Goal: Navigation & Orientation: Find specific page/section

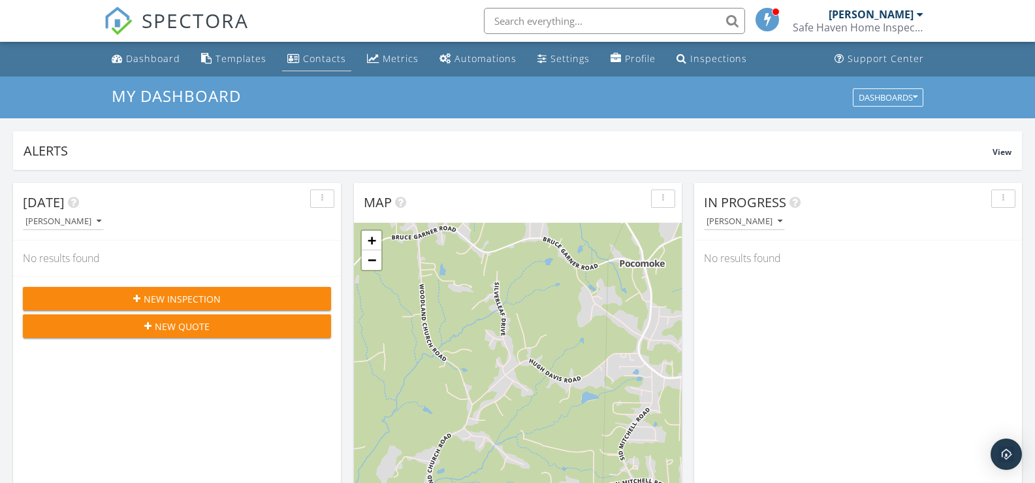
click at [303, 61] on div "Contacts" at bounding box center [324, 58] width 43 height 12
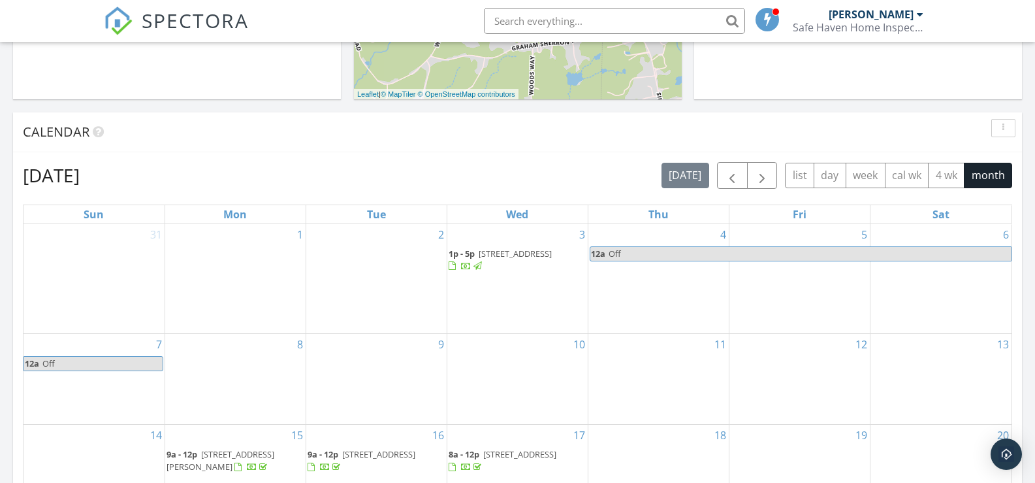
scroll to position [457, 0]
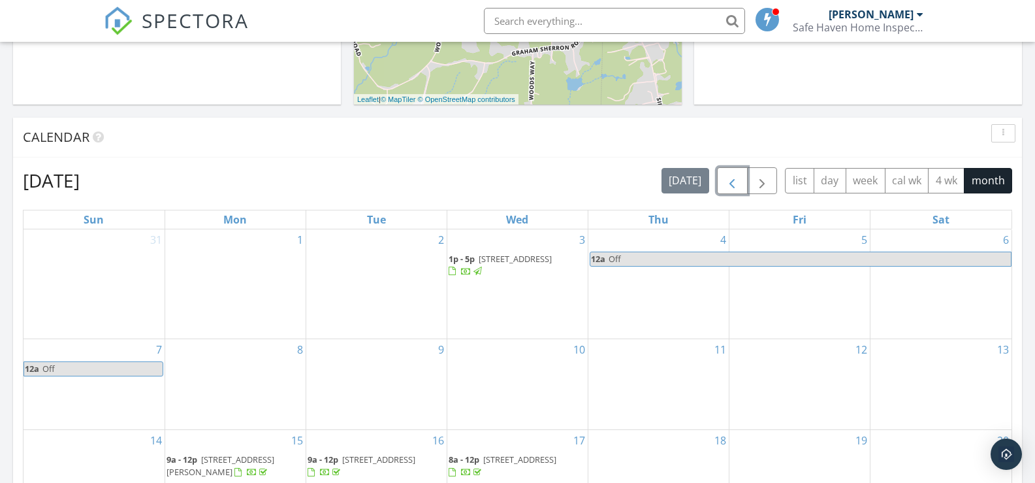
click at [743, 180] on button "button" at bounding box center [732, 180] width 31 height 27
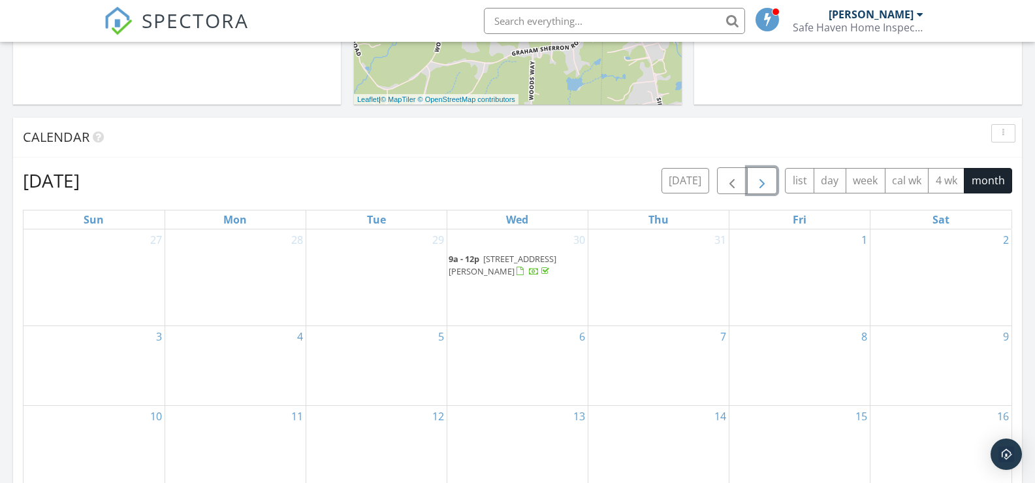
click at [770, 182] on button "button" at bounding box center [762, 180] width 31 height 27
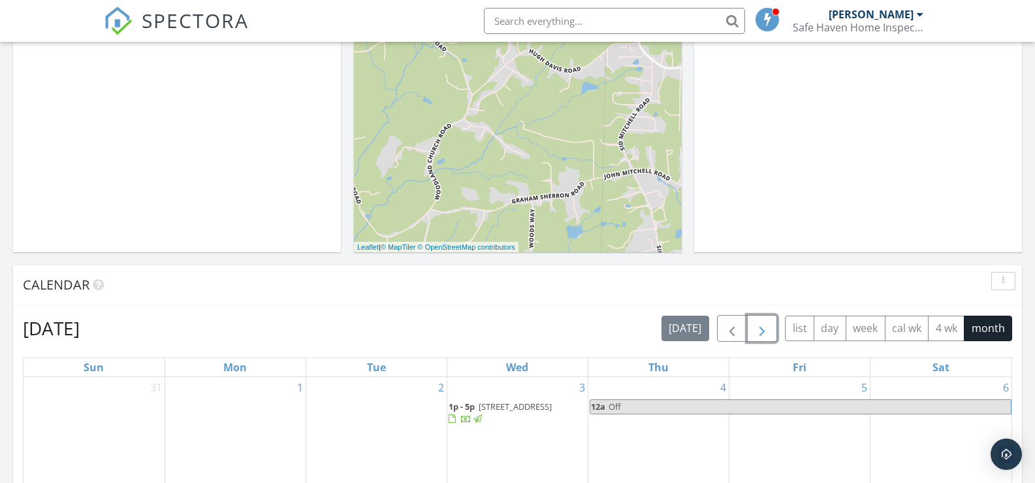
scroll to position [0, 0]
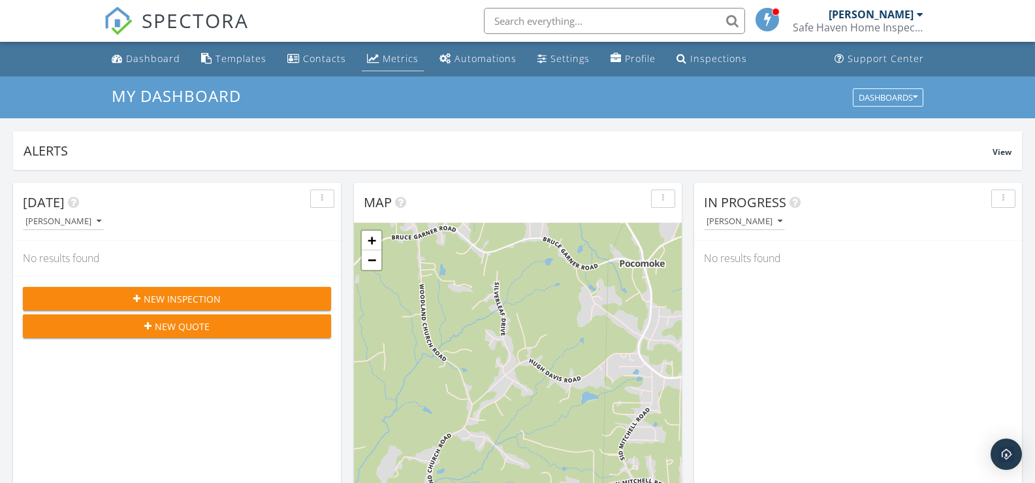
click at [399, 63] on div "Metrics" at bounding box center [401, 58] width 36 height 12
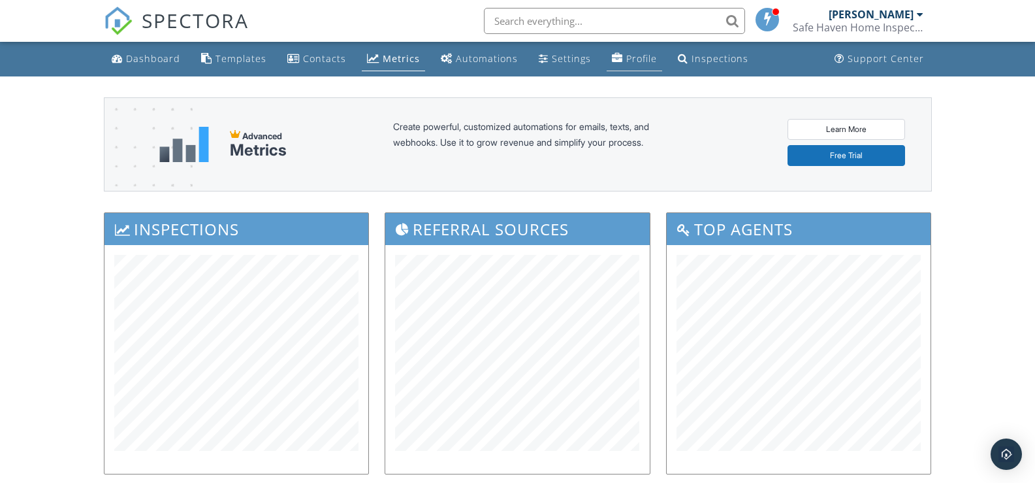
click at [637, 52] on link "Profile" at bounding box center [635, 59] width 56 height 24
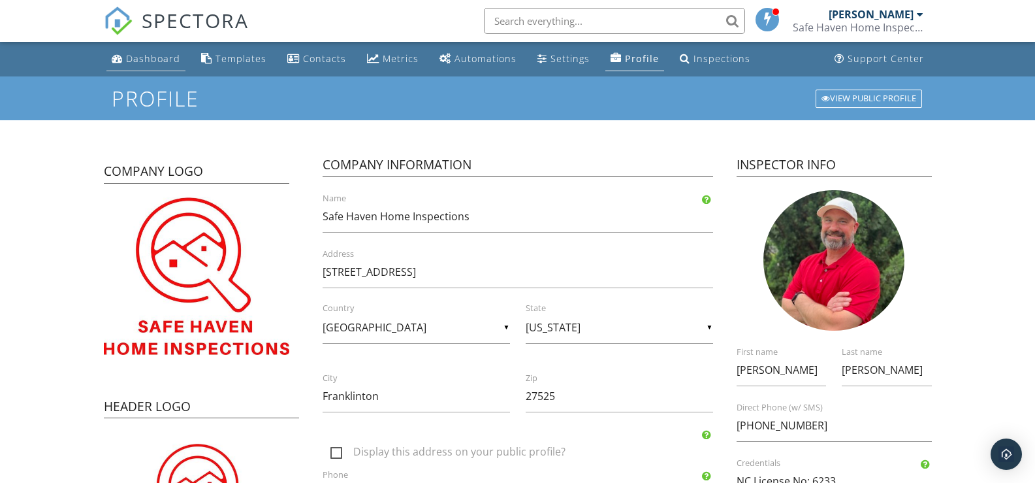
click at [163, 58] on div "Dashboard" at bounding box center [153, 58] width 54 height 12
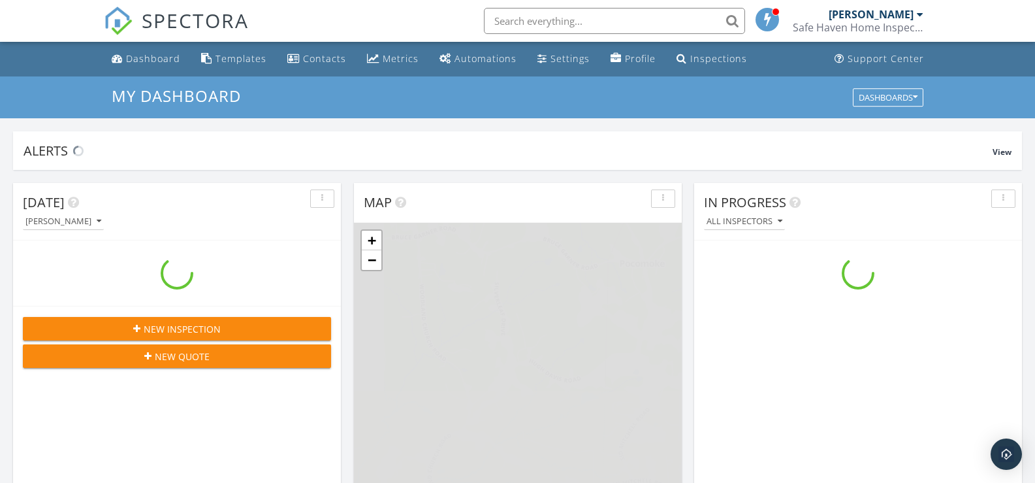
scroll to position [1209, 1055]
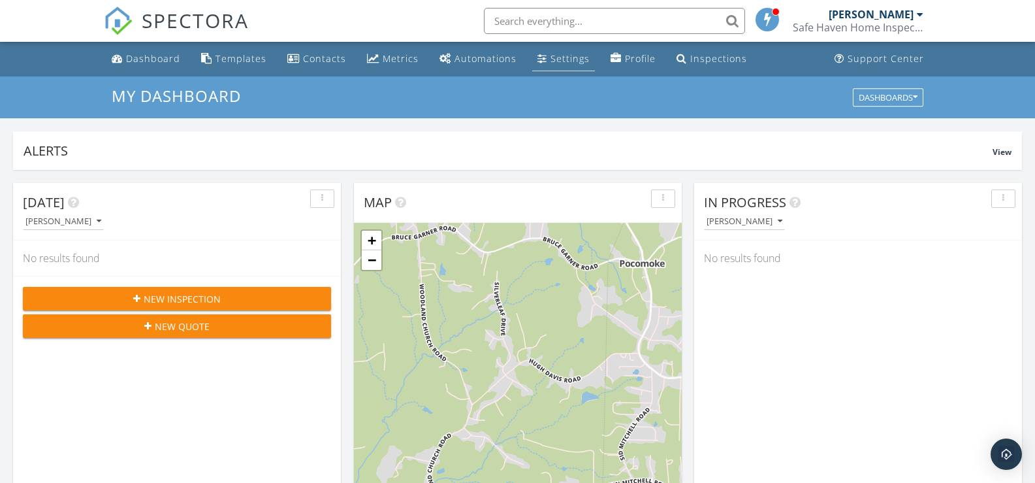
click at [554, 61] on div "Settings" at bounding box center [570, 58] width 39 height 12
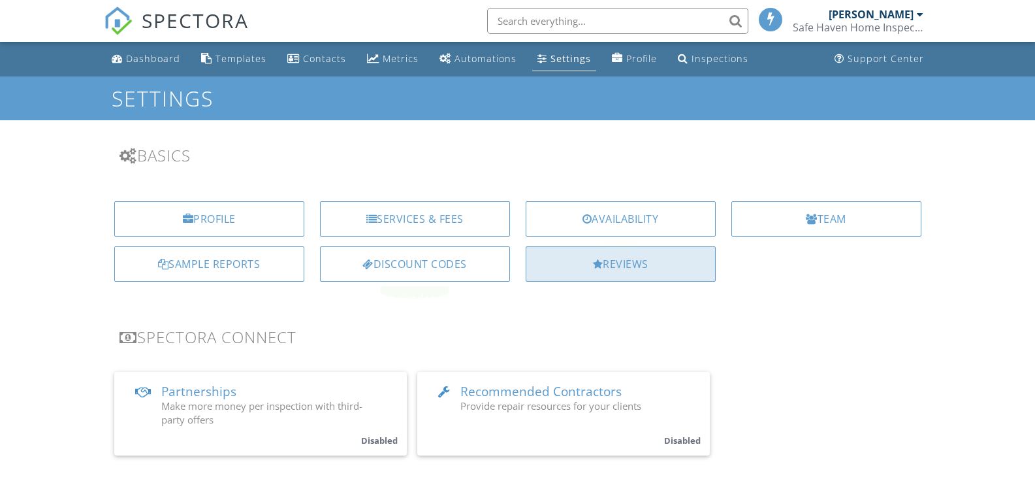
click at [674, 251] on div "Reviews" at bounding box center [621, 263] width 190 height 35
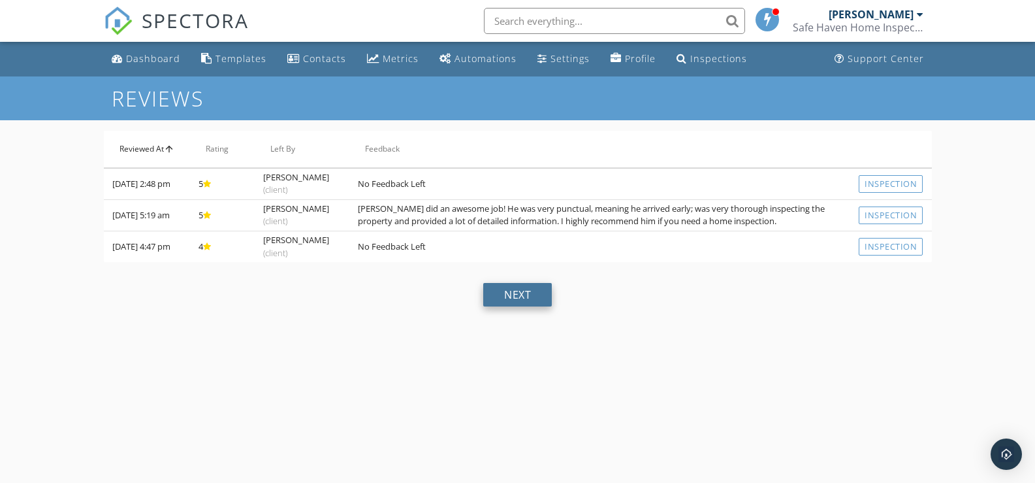
click at [532, 289] on div "next" at bounding box center [517, 295] width 69 height 24
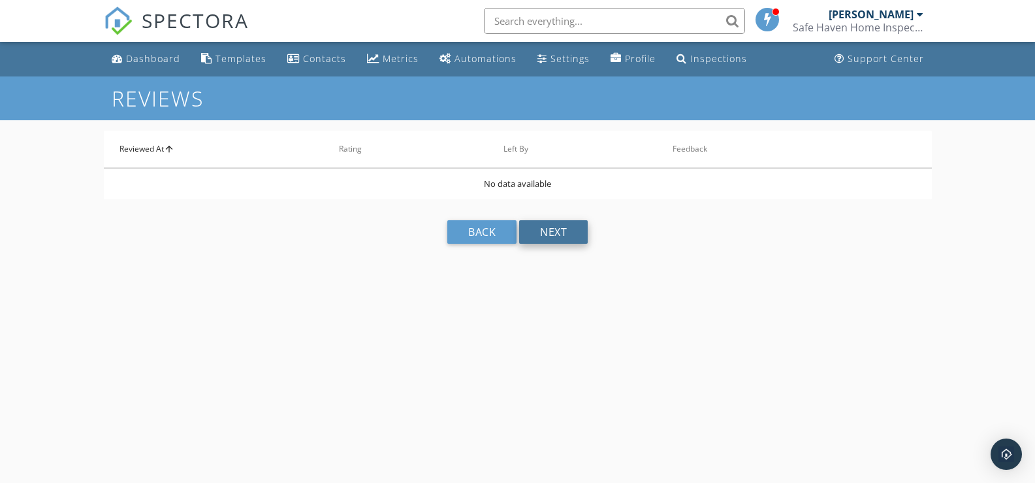
click at [496, 240] on div "back" at bounding box center [481, 232] width 69 height 24
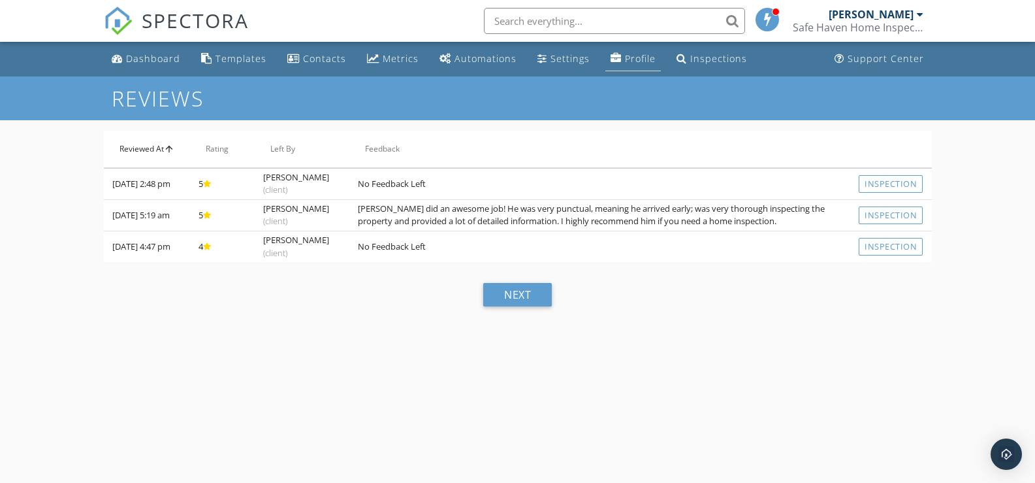
click at [625, 61] on div "Profile" at bounding box center [640, 58] width 31 height 12
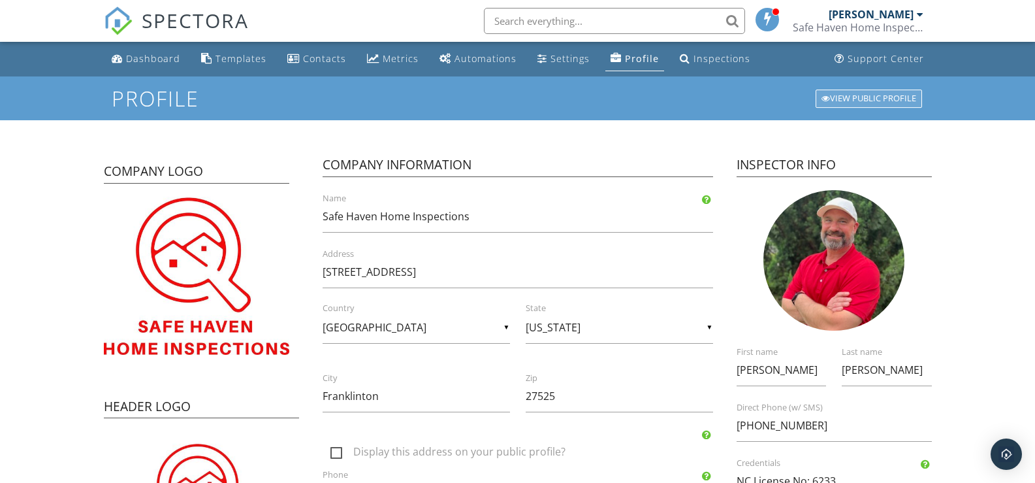
click at [892, 97] on div "View Public Profile" at bounding box center [869, 98] width 106 height 18
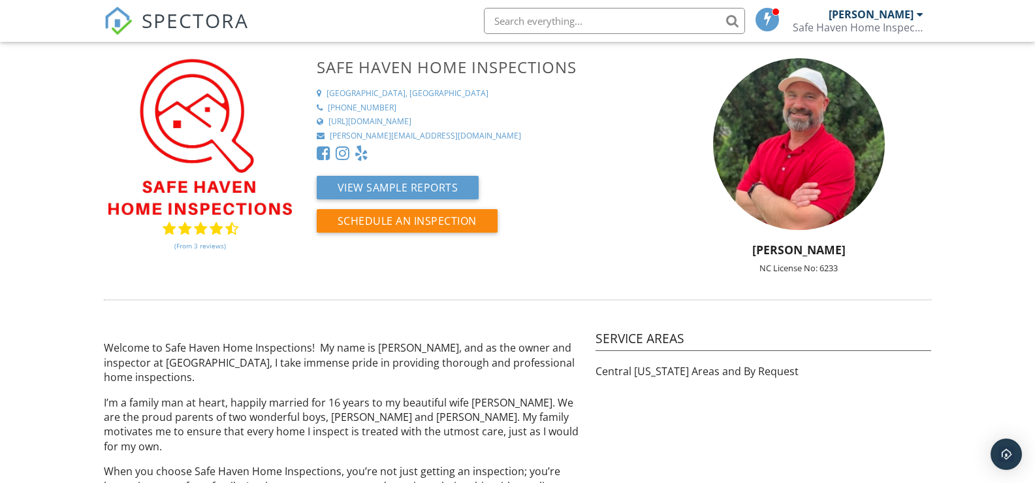
click at [131, 24] on img at bounding box center [118, 21] width 29 height 29
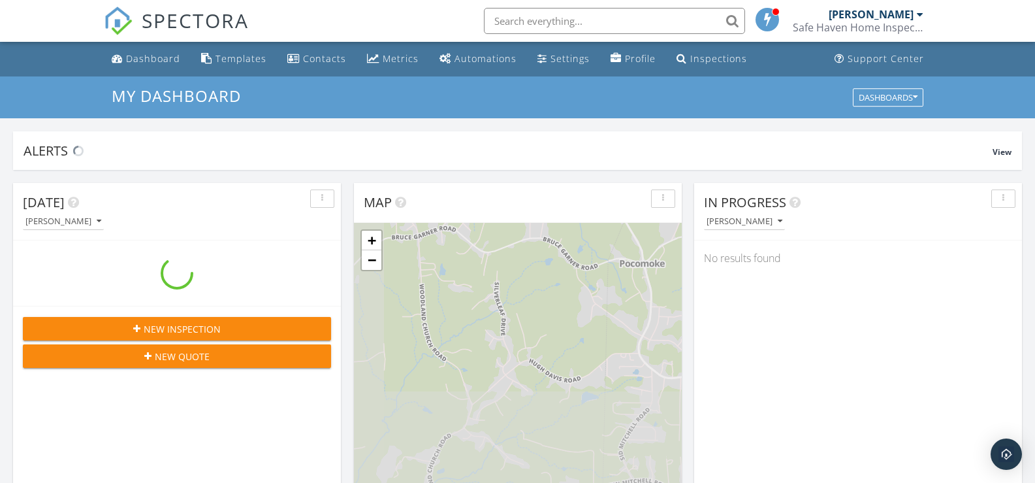
scroll to position [1209, 1055]
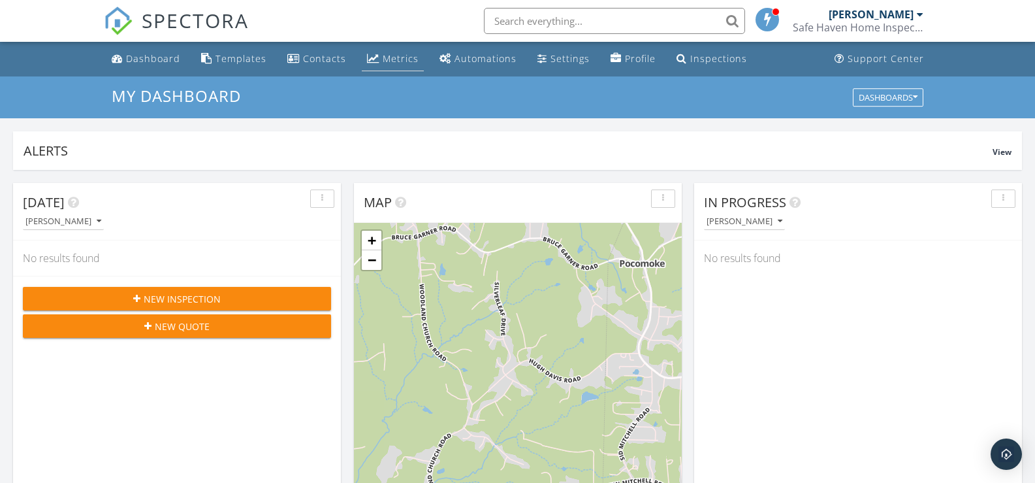
click at [402, 52] on div "Metrics" at bounding box center [401, 58] width 36 height 12
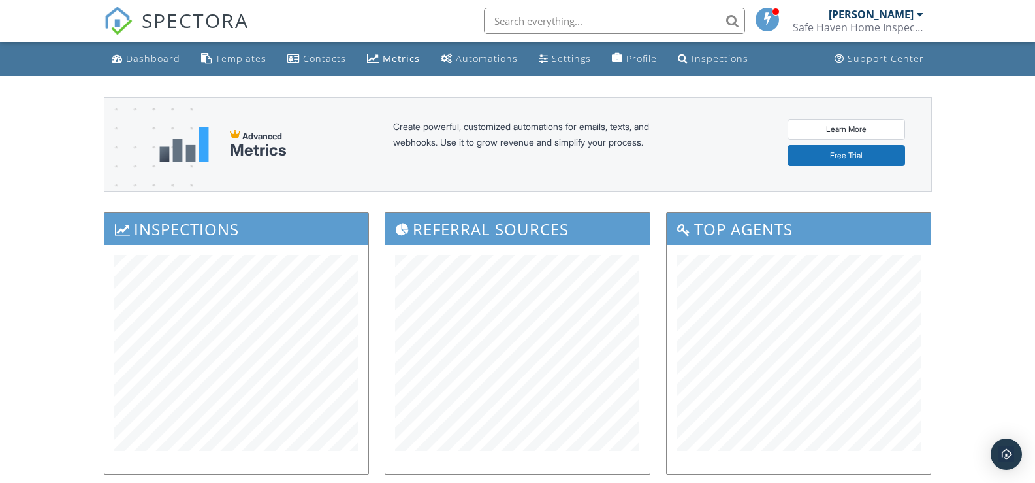
click at [733, 57] on div "Inspections" at bounding box center [720, 58] width 57 height 12
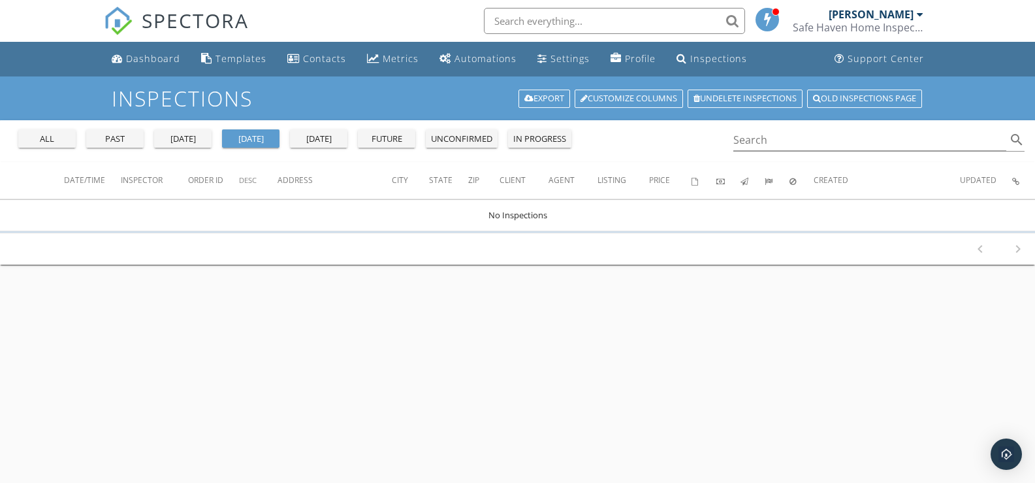
click at [63, 136] on div "all" at bounding box center [47, 139] width 47 height 13
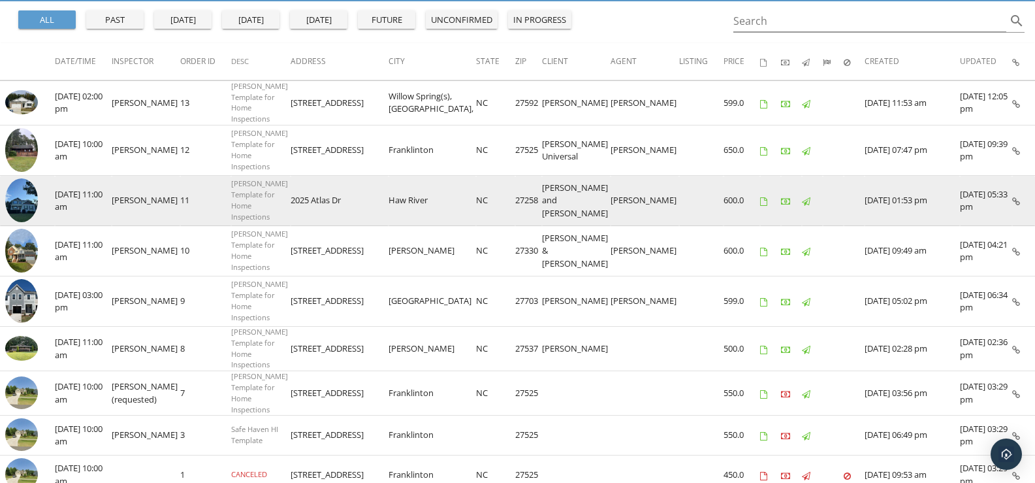
scroll to position [131, 0]
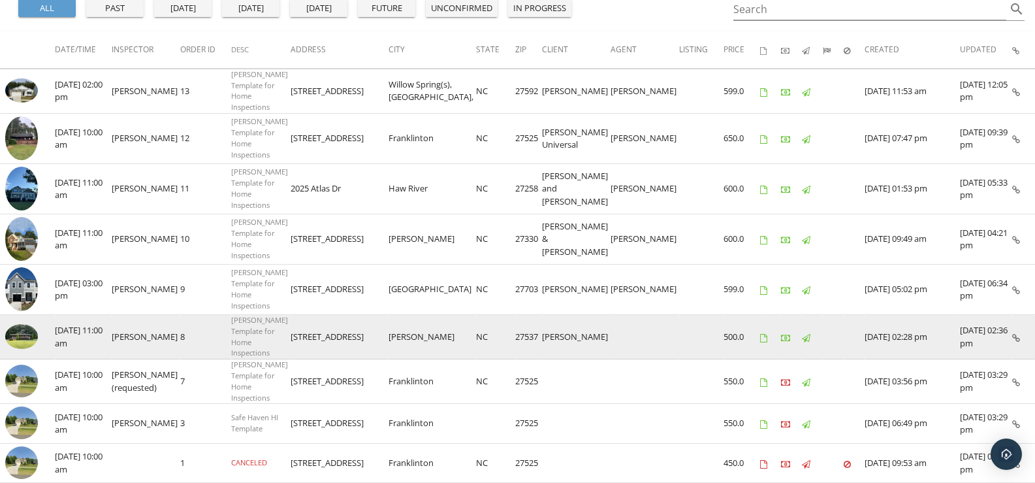
drag, startPoint x: 543, startPoint y: 426, endPoint x: 938, endPoint y: 308, distance: 412.2
click at [948, 315] on td "[DATE] 02:28 pm" at bounding box center [912, 337] width 95 height 44
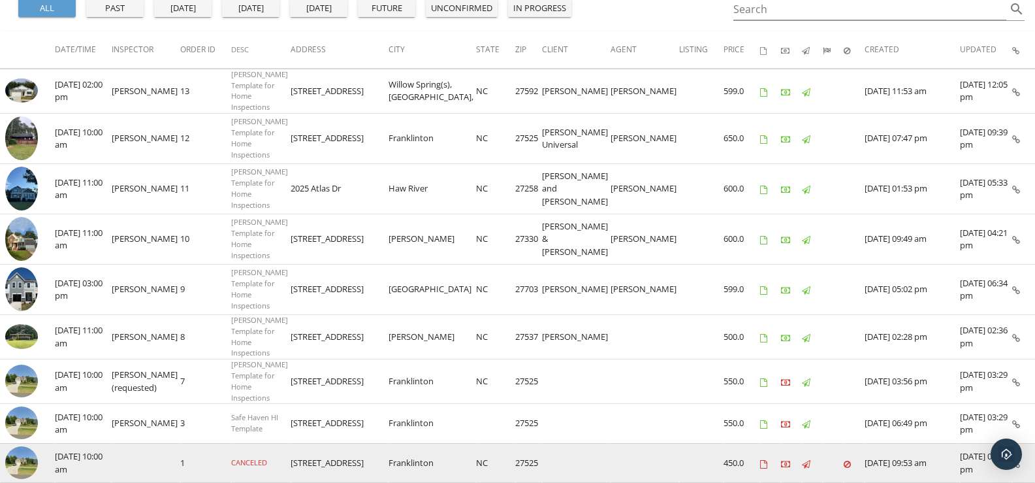
click at [865, 443] on td "[DATE] 09:53 am" at bounding box center [912, 463] width 95 height 40
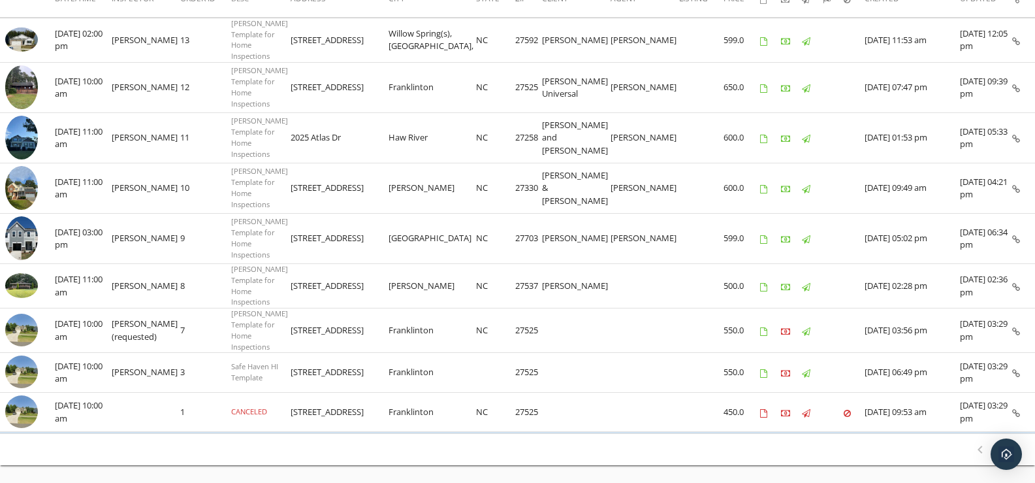
scroll to position [194, 0]
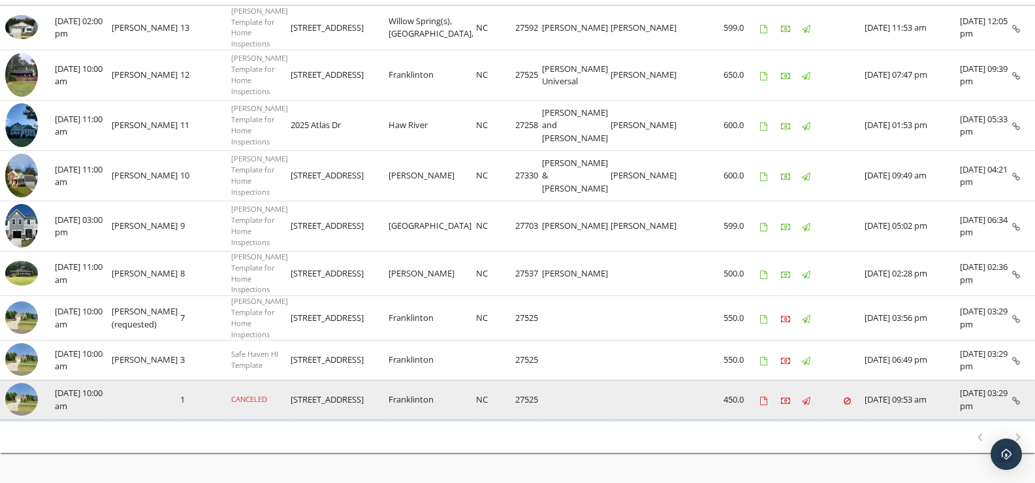
click at [1016, 396] on icon at bounding box center [1016, 400] width 8 height 8
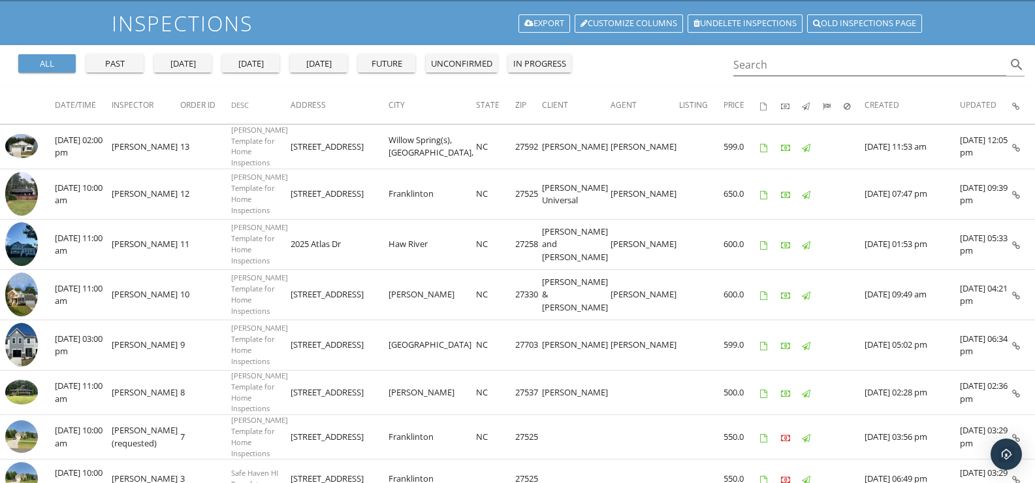
scroll to position [0, 0]
